Goal: Transaction & Acquisition: Purchase product/service

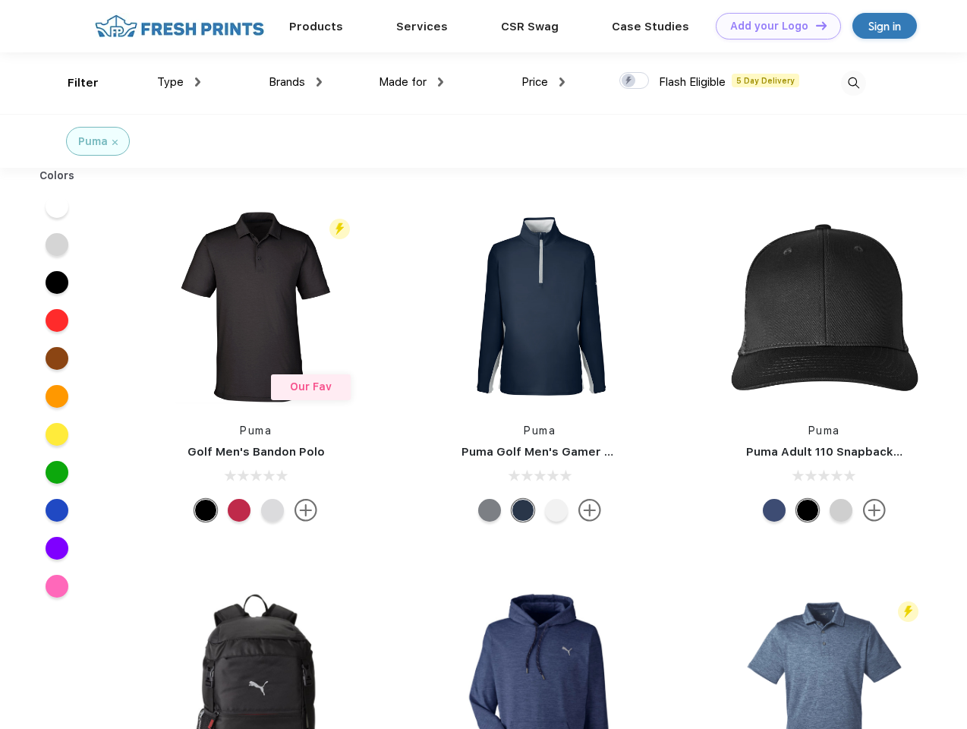
click at [773, 26] on link "Add your Logo Design Tool" at bounding box center [778, 26] width 125 height 27
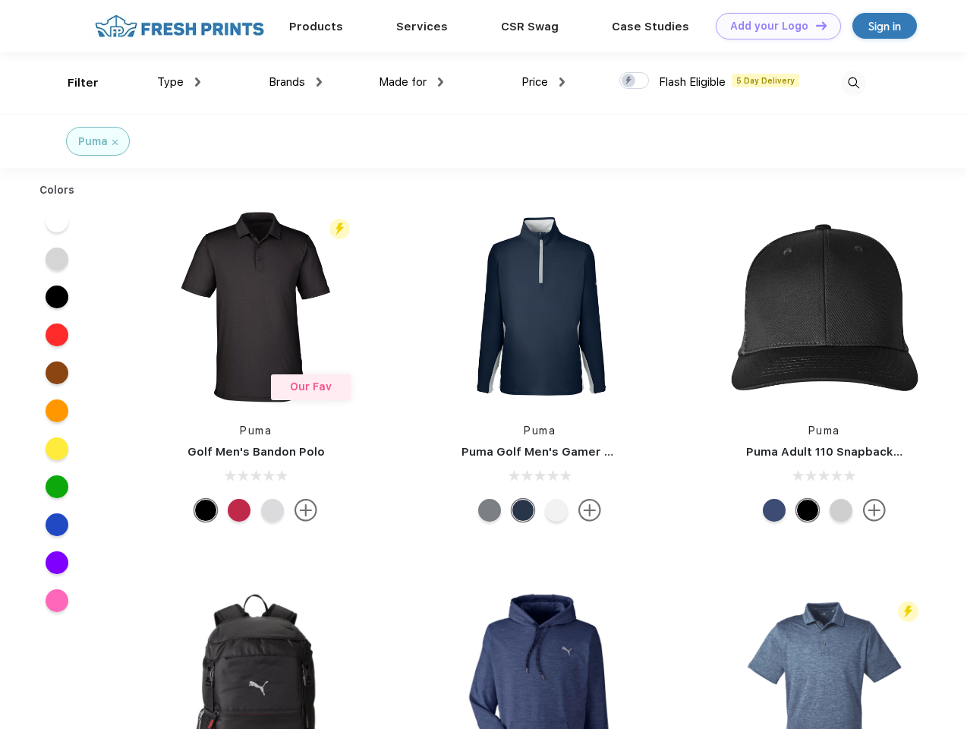
click at [0, 0] on div "Design Tool" at bounding box center [0, 0] width 0 height 0
click at [815, 25] on link "Add your Logo Design Tool" at bounding box center [778, 26] width 125 height 27
click at [73, 83] on div "Filter" at bounding box center [83, 82] width 31 height 17
click at [179, 82] on span "Type" at bounding box center [170, 82] width 27 height 14
click at [295, 82] on span "Brands" at bounding box center [287, 82] width 36 height 14
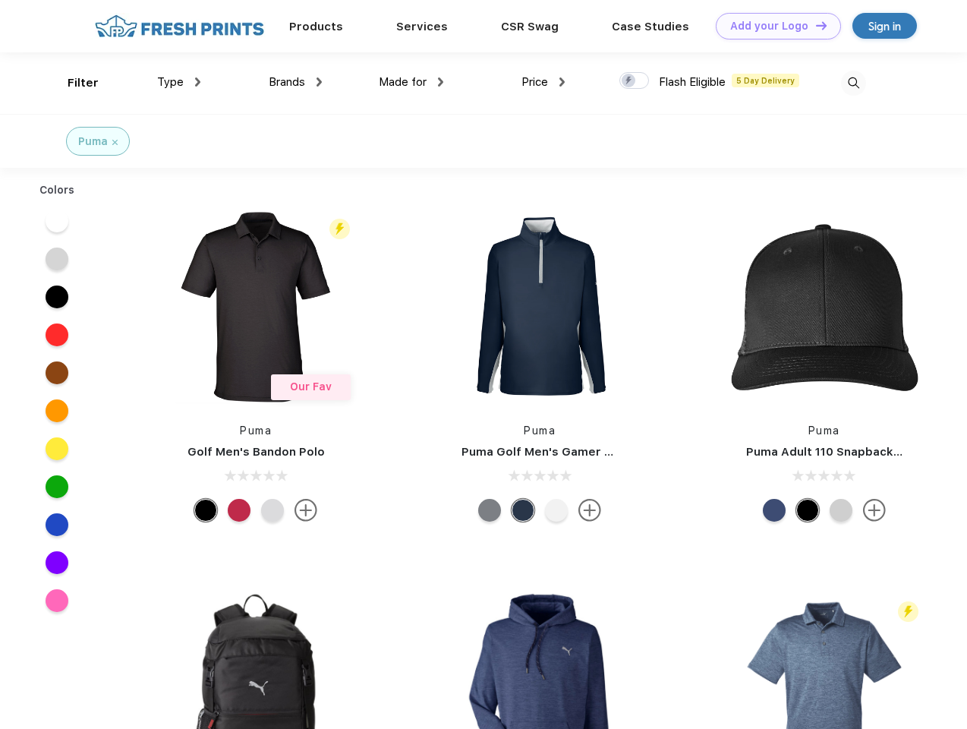
click at [412, 82] on span "Made for" at bounding box center [403, 82] width 48 height 14
click at [544, 82] on span "Price" at bounding box center [535, 82] width 27 height 14
click at [635, 81] on div at bounding box center [635, 80] width 30 height 17
click at [630, 81] on input "checkbox" at bounding box center [625, 76] width 10 height 10
click at [854, 83] on img at bounding box center [853, 83] width 25 height 25
